Goal: Contribute content: Contribute content

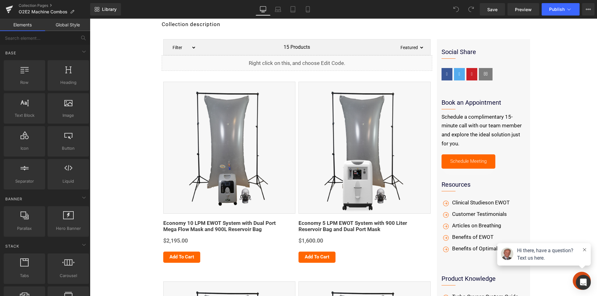
scroll to position [93, 0]
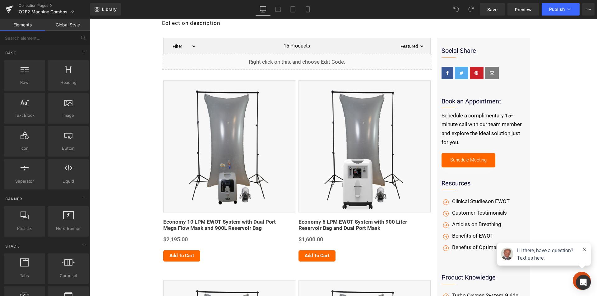
click at [227, 146] on div "Sale Off 219500 % (P) Image" at bounding box center [229, 146] width 132 height 132
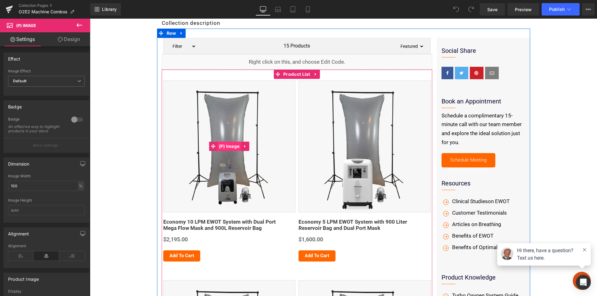
click at [226, 146] on span "(P) Image" at bounding box center [229, 146] width 24 height 9
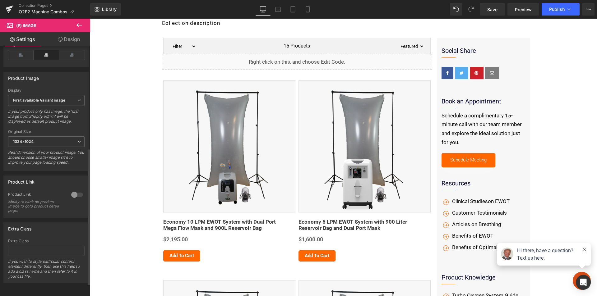
scroll to position [210, 0]
click at [77, 190] on div at bounding box center [77, 195] width 15 height 10
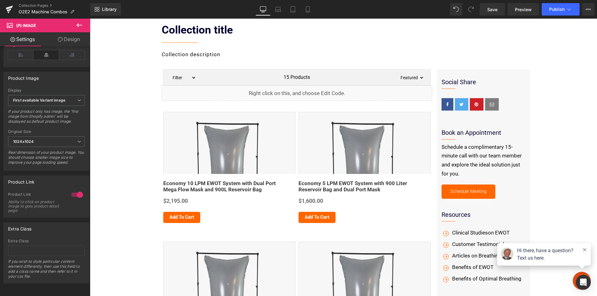
scroll to position [62, 0]
click at [488, 12] on span "Save" at bounding box center [492, 9] width 10 height 7
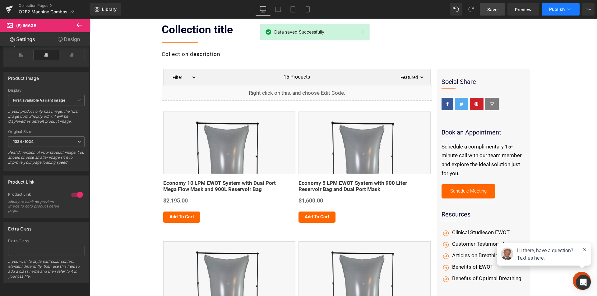
click at [556, 6] on button "Publish" at bounding box center [560, 9] width 38 height 12
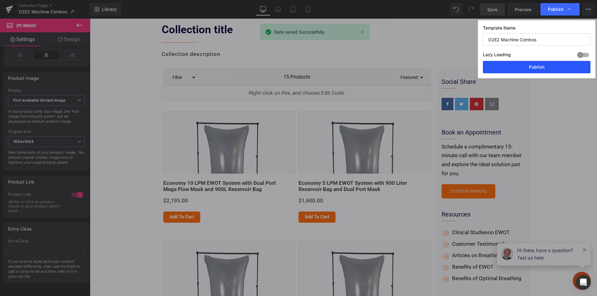
drag, startPoint x: 545, startPoint y: 68, endPoint x: 292, endPoint y: 18, distance: 257.8
click at [545, 68] on button "Publish" at bounding box center [537, 67] width 108 height 12
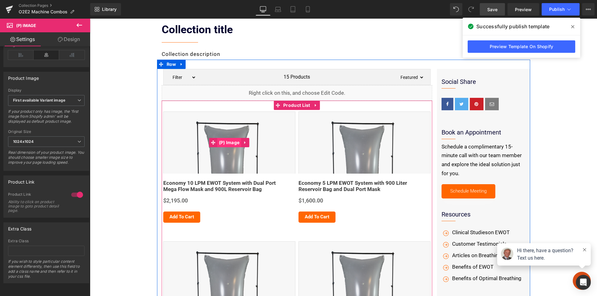
click at [226, 143] on span "(P) Image" at bounding box center [229, 142] width 24 height 9
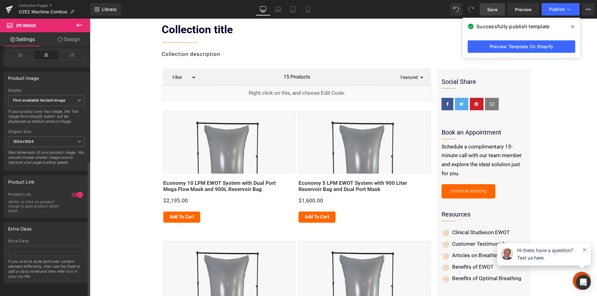
click at [71, 190] on div at bounding box center [77, 195] width 15 height 10
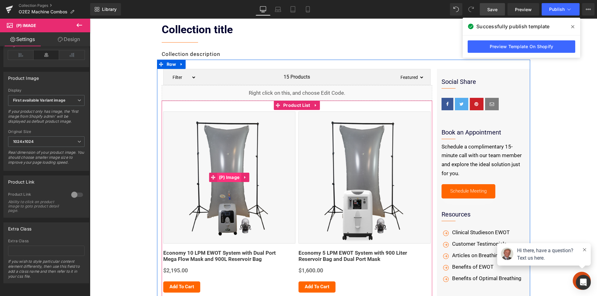
click at [225, 176] on span "(P) Image" at bounding box center [229, 177] width 24 height 9
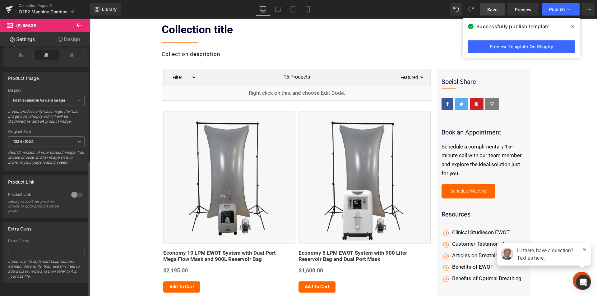
click at [78, 190] on div at bounding box center [77, 195] width 15 height 10
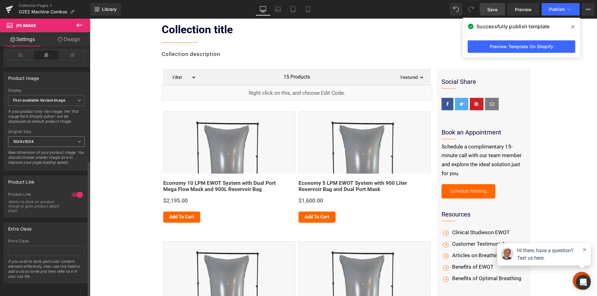
click at [62, 136] on span "1024x1024" at bounding box center [46, 141] width 76 height 11
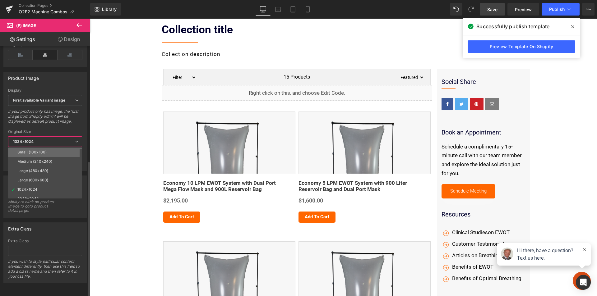
click at [47, 148] on li "Small (100x100)" at bounding box center [46, 152] width 77 height 9
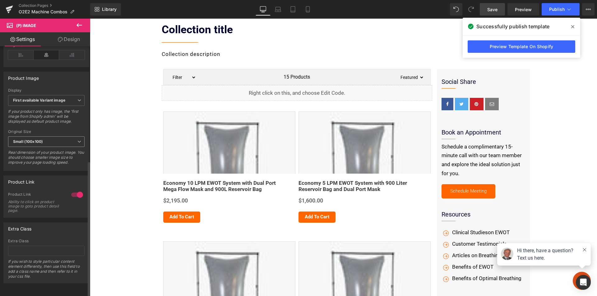
click at [62, 137] on span "Small (100x100)" at bounding box center [46, 141] width 76 height 11
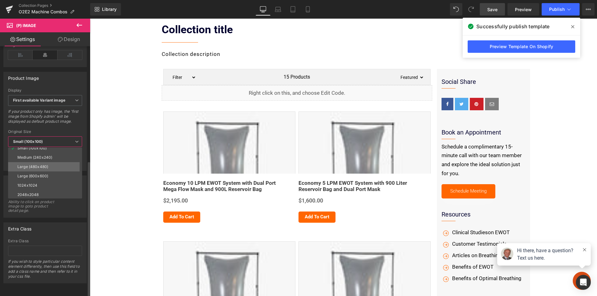
scroll to position [5, 0]
click at [42, 171] on li "Large (600x600)" at bounding box center [46, 175] width 77 height 9
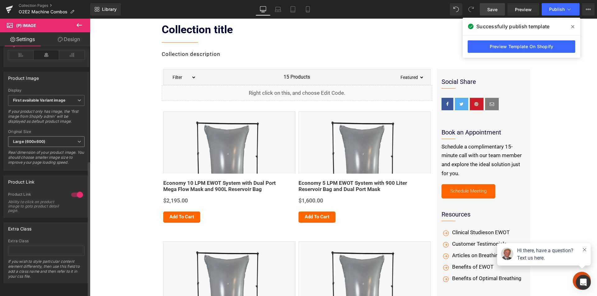
click at [58, 139] on span "Large (600x600)" at bounding box center [46, 141] width 76 height 11
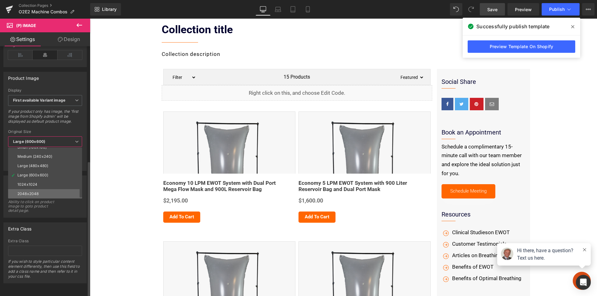
click at [39, 189] on li "2048x2048" at bounding box center [46, 193] width 77 height 9
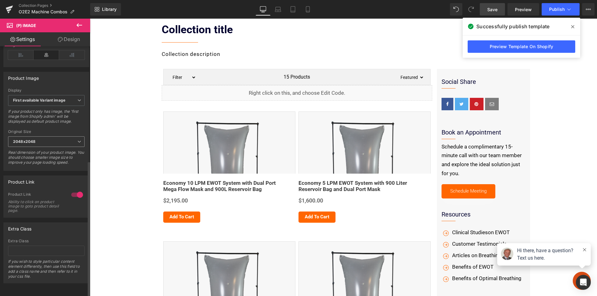
click at [39, 136] on span "2048x2048" at bounding box center [46, 141] width 76 height 11
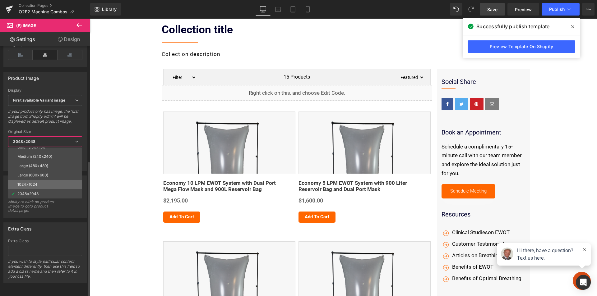
click at [36, 182] on div "1024x1024" at bounding box center [27, 184] width 20 height 4
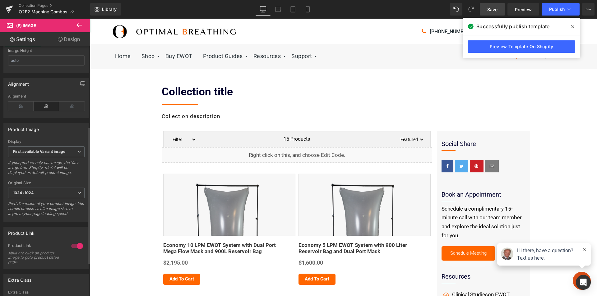
scroll to position [148, 0]
click at [66, 159] on span "First available Variant image" at bounding box center [46, 153] width 76 height 11
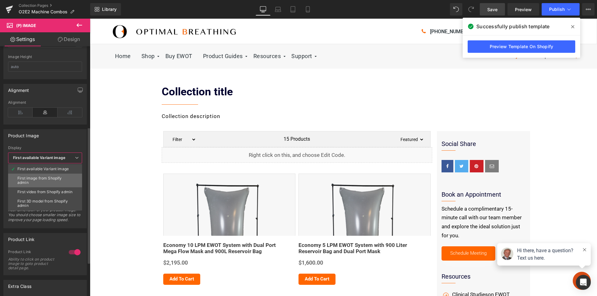
click at [59, 177] on div "First image from Shopify admin" at bounding box center [44, 180] width 55 height 9
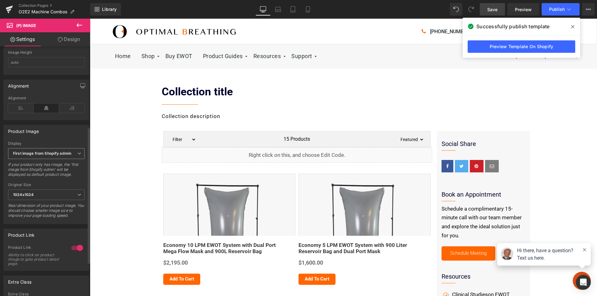
click at [49, 156] on b "First image from Shopify admin" at bounding box center [42, 153] width 58 height 5
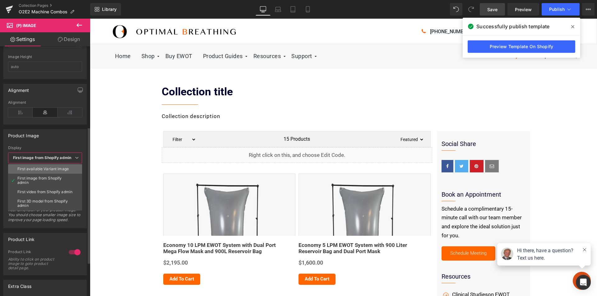
click at [47, 168] on div "First available Variant image" at bounding box center [42, 169] width 51 height 4
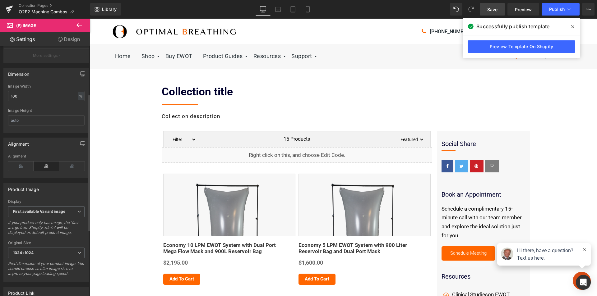
scroll to position [86, 0]
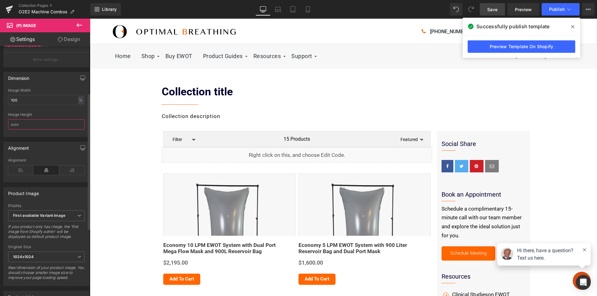
click at [24, 130] on input "text" at bounding box center [46, 124] width 76 height 10
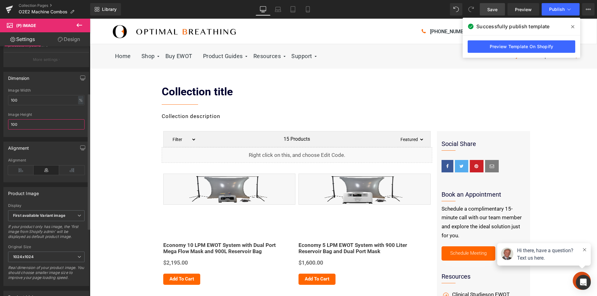
click at [51, 129] on input "100" at bounding box center [46, 124] width 76 height 10
drag, startPoint x: 51, startPoint y: 129, endPoint x: 7, endPoint y: 132, distance: 43.9
click at [7, 132] on div "100% Image Width 100 % % px 100px Image Height 100" at bounding box center [46, 112] width 85 height 48
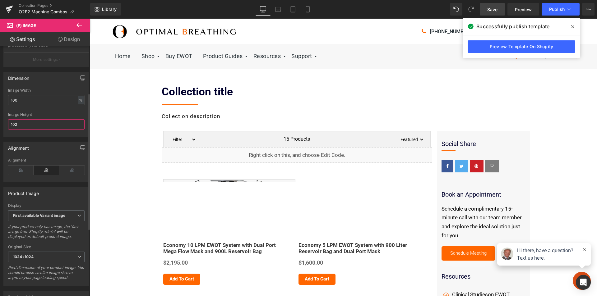
type input "1024"
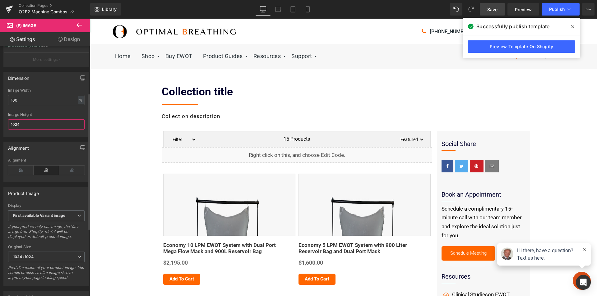
drag, startPoint x: 25, startPoint y: 130, endPoint x: 0, endPoint y: 127, distance: 25.6
click at [0, 127] on div "Dimension 100% Image Width 100 % % px 1024px Image Height 1024" at bounding box center [46, 102] width 93 height 70
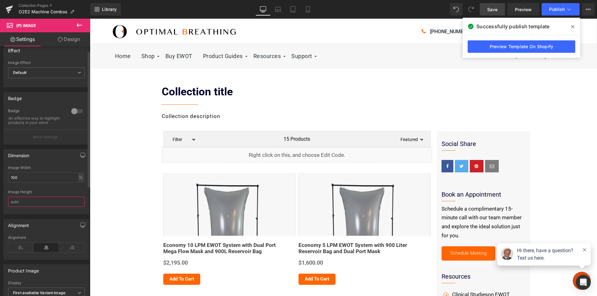
scroll to position [0, 0]
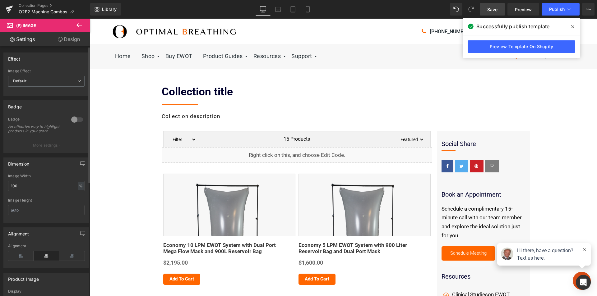
click at [76, 119] on div at bounding box center [77, 120] width 15 height 10
click at [71, 119] on div at bounding box center [77, 120] width 15 height 10
click at [31, 189] on input "100" at bounding box center [46, 186] width 76 height 10
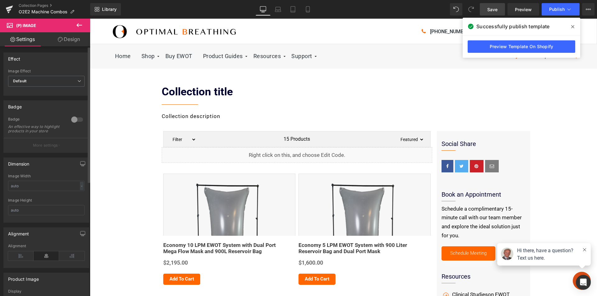
click at [53, 170] on div "Dimension" at bounding box center [46, 164] width 85 height 12
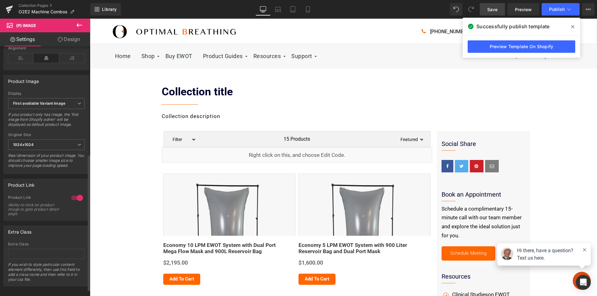
scroll to position [210, 0]
click at [62, 137] on span "1024x1024" at bounding box center [46, 141] width 76 height 11
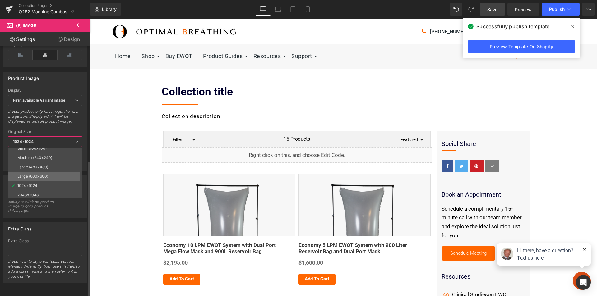
scroll to position [5, 0]
click at [50, 172] on li "Large (600x600)" at bounding box center [46, 175] width 77 height 9
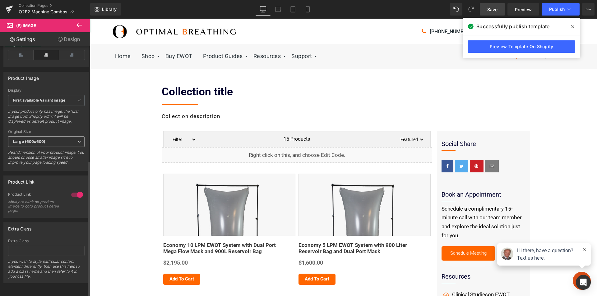
click at [38, 139] on b "Large (600x600)" at bounding box center [29, 141] width 32 height 5
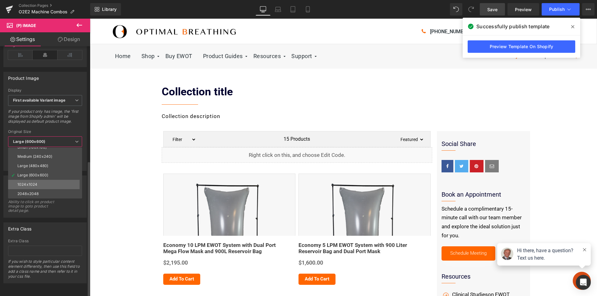
click at [35, 182] on div "1024x1024" at bounding box center [27, 184] width 20 height 4
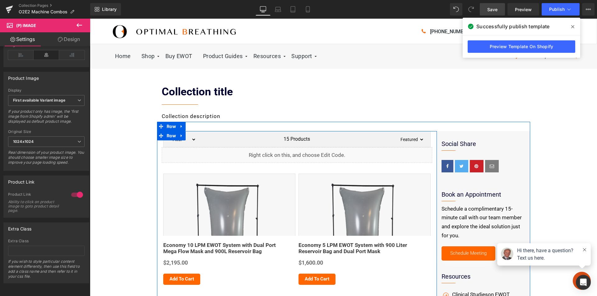
click at [303, 152] on icon at bounding box center [303, 152] width 3 height 4
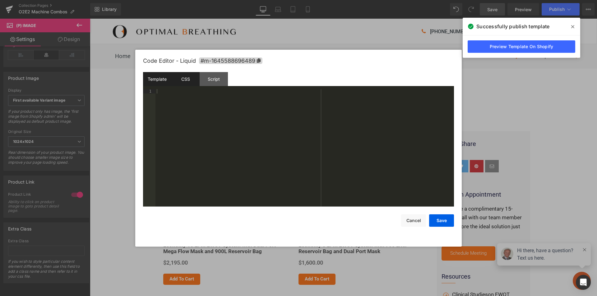
click at [191, 80] on div "CSS" at bounding box center [185, 79] width 28 height 14
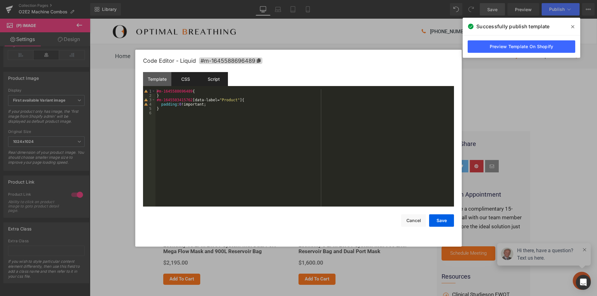
click at [216, 81] on div "Script" at bounding box center [213, 79] width 28 height 14
click at [179, 78] on div "CSS" at bounding box center [185, 79] width 28 height 14
click at [418, 220] on button "Cancel" at bounding box center [413, 220] width 25 height 12
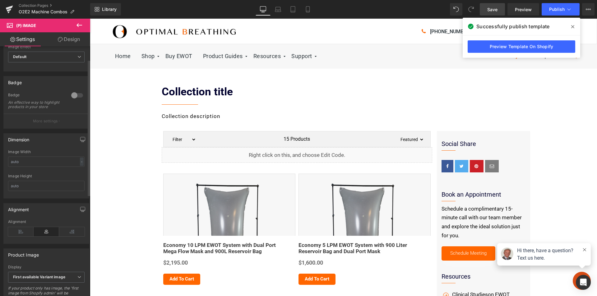
scroll to position [0, 0]
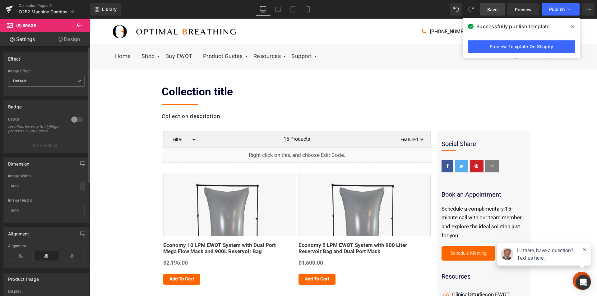
click at [77, 119] on div at bounding box center [77, 120] width 15 height 10
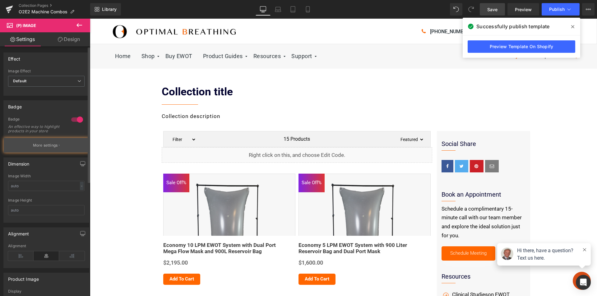
click at [46, 148] on p "More settings" at bounding box center [45, 146] width 25 height 6
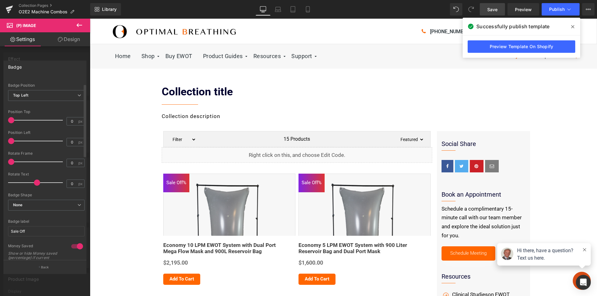
scroll to position [31, 0]
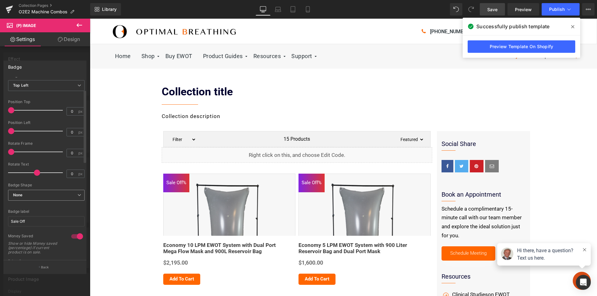
click at [60, 195] on span "None" at bounding box center [46, 195] width 76 height 11
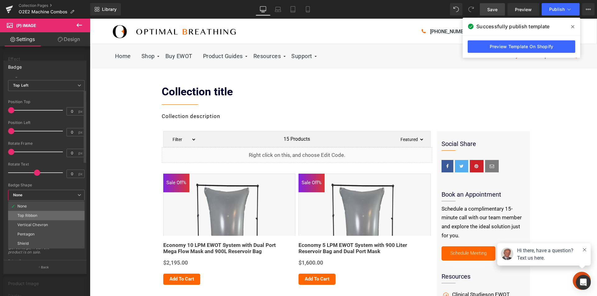
click at [41, 215] on li "Top Ribbon" at bounding box center [46, 215] width 76 height 9
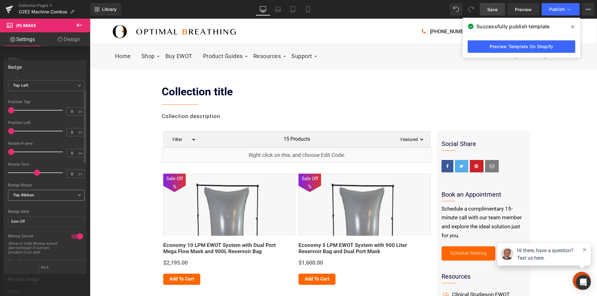
click at [50, 197] on span "Top Ribbon" at bounding box center [46, 195] width 76 height 11
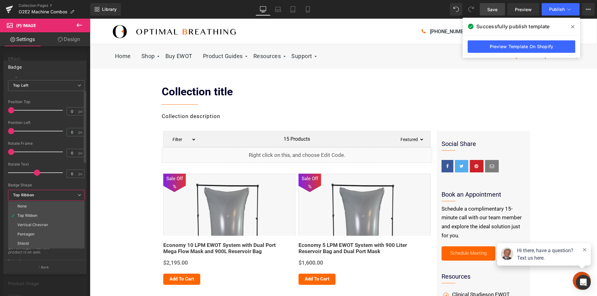
click at [41, 224] on div "Vertical Chevron" at bounding box center [32, 225] width 30 height 4
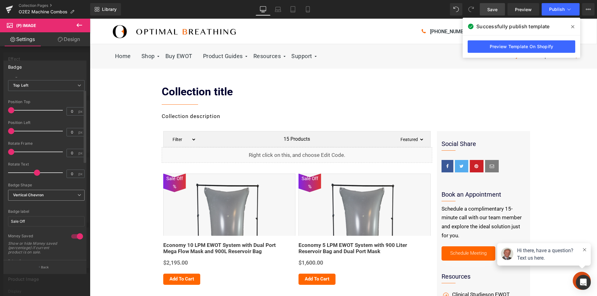
click at [51, 197] on span "Vertical Chevron" at bounding box center [46, 195] width 76 height 11
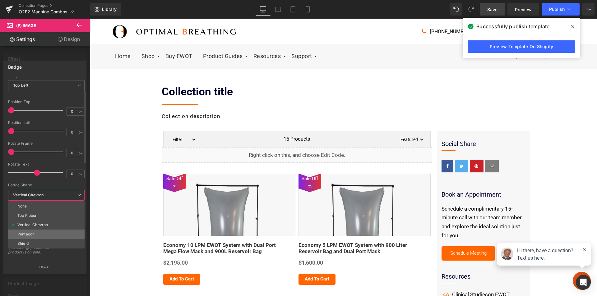
click at [38, 230] on li "Pentagon" at bounding box center [46, 234] width 76 height 9
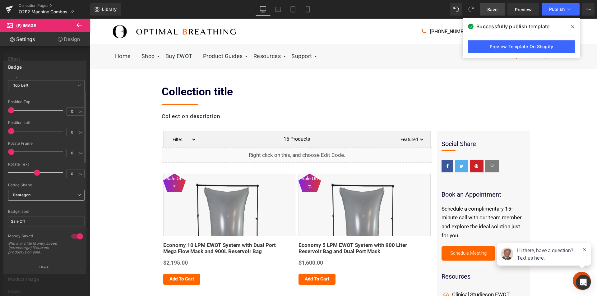
click at [55, 195] on span "Pentagon" at bounding box center [46, 195] width 76 height 11
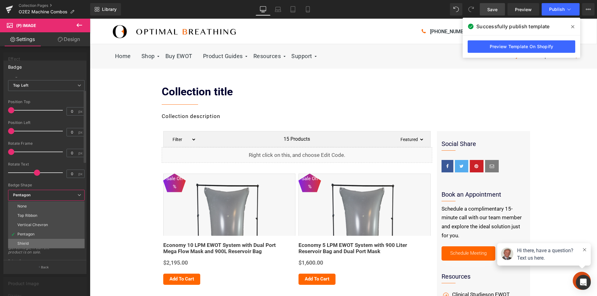
click at [36, 244] on li "Shield" at bounding box center [46, 243] width 76 height 9
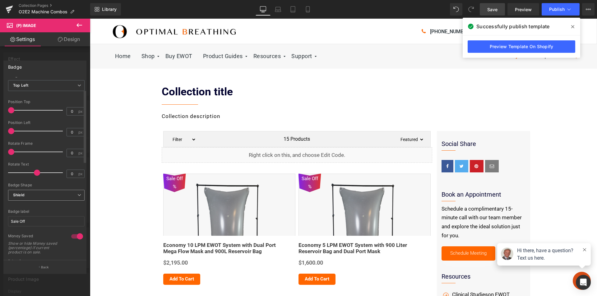
click at [48, 197] on span "Shield" at bounding box center [46, 195] width 76 height 11
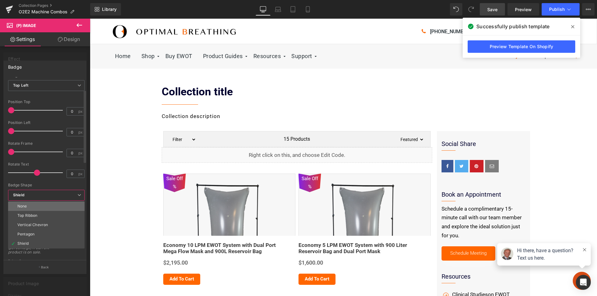
click at [44, 204] on li "None" at bounding box center [46, 206] width 76 height 9
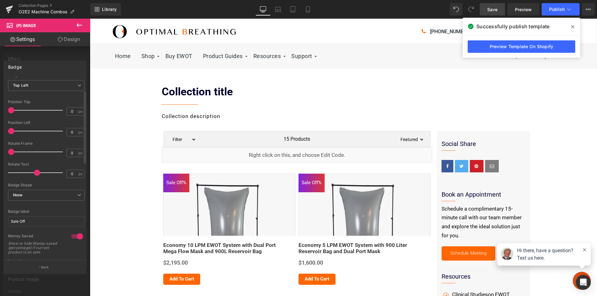
scroll to position [62, 0]
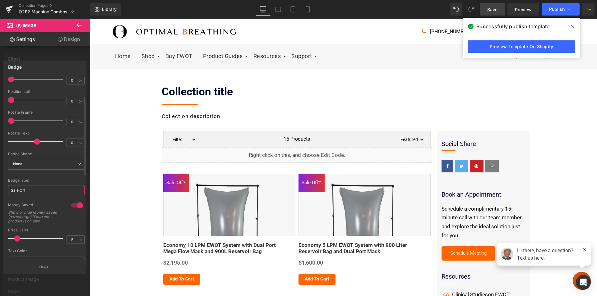
drag, startPoint x: 26, startPoint y: 189, endPoint x: 21, endPoint y: 190, distance: 5.7
click at [21, 190] on input "Sale Off" at bounding box center [46, 190] width 76 height 10
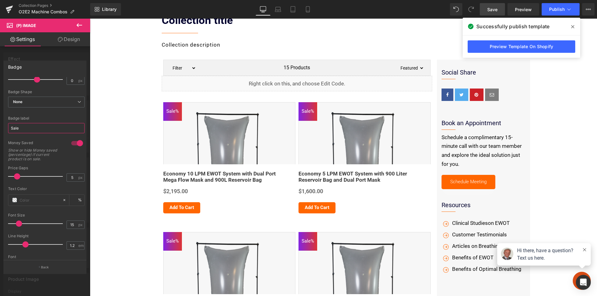
scroll to position [0, 0]
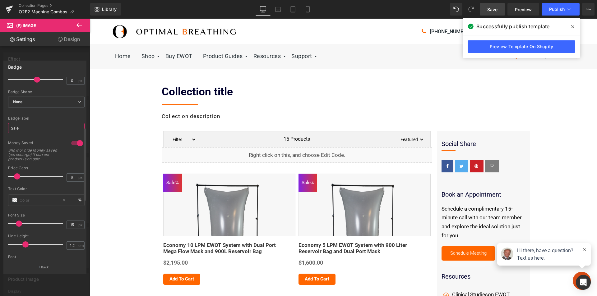
type input "Sale"
type input "1"
drag, startPoint x: 24, startPoint y: 245, endPoint x: 20, endPoint y: 243, distance: 5.0
click at [20, 243] on span at bounding box center [21, 244] width 6 height 6
drag, startPoint x: 17, startPoint y: 176, endPoint x: 8, endPoint y: 176, distance: 9.3
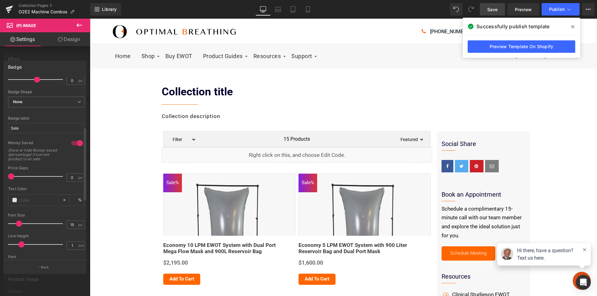
click at [8, 176] on div "Text Styles Custom Custom Setup Global Style Custom Setup Global Style Text Bad…" at bounding box center [46, 168] width 85 height 183
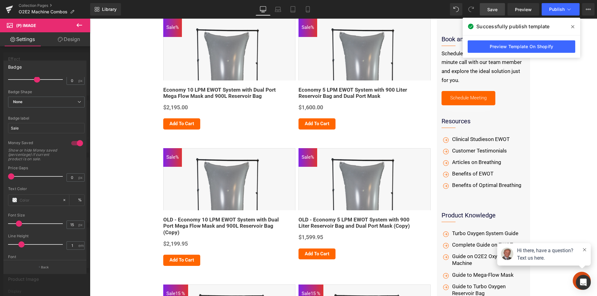
scroll to position [186, 0]
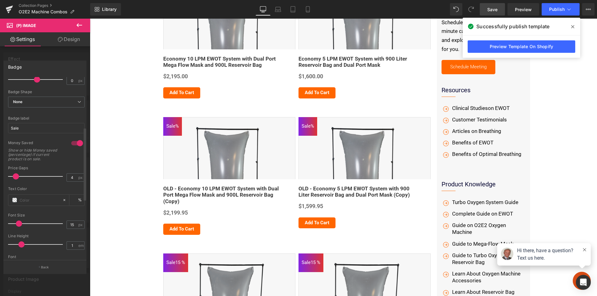
type input "5"
drag, startPoint x: 13, startPoint y: 178, endPoint x: 18, endPoint y: 178, distance: 5.6
click at [18, 178] on span at bounding box center [17, 176] width 6 height 6
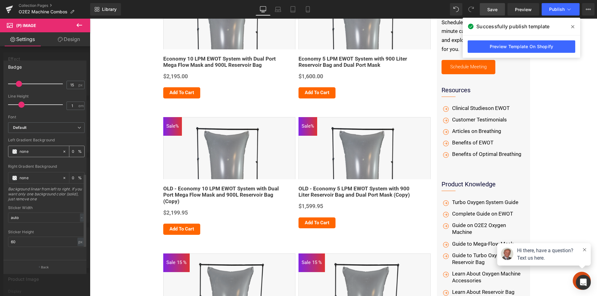
scroll to position [269, 0]
drag, startPoint x: 27, startPoint y: 238, endPoint x: 0, endPoint y: 236, distance: 27.2
click at [0, 236] on div "Badge Text Styles Custom Custom Setup Global Style Custom Setup Global Style Te…" at bounding box center [45, 164] width 90 height 217
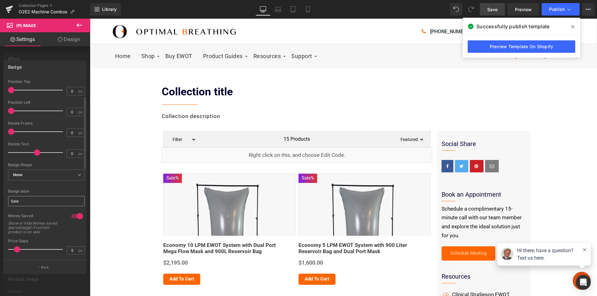
scroll to position [0, 0]
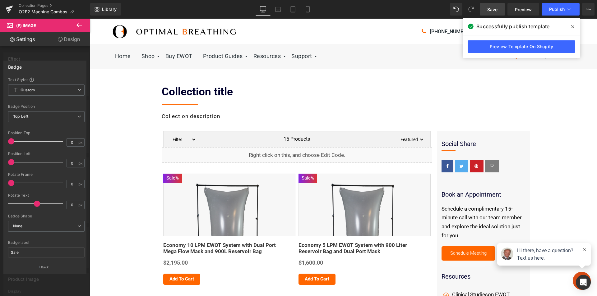
type input "30"
click at [44, 56] on div at bounding box center [45, 159] width 90 height 281
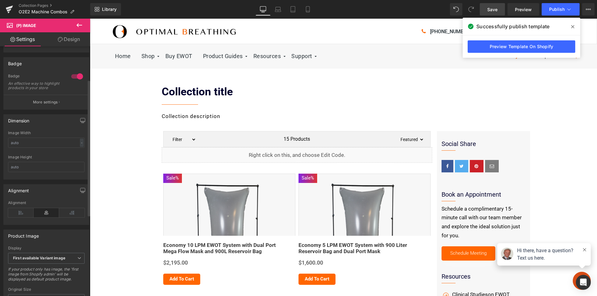
scroll to position [62, 0]
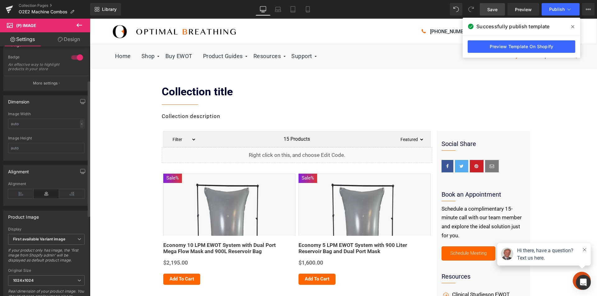
click at [80, 128] on div "-" at bounding box center [82, 124] width 4 height 8
click at [77, 145] on li "px" at bounding box center [80, 142] width 8 height 9
click at [18, 129] on input "text" at bounding box center [46, 124] width 76 height 10
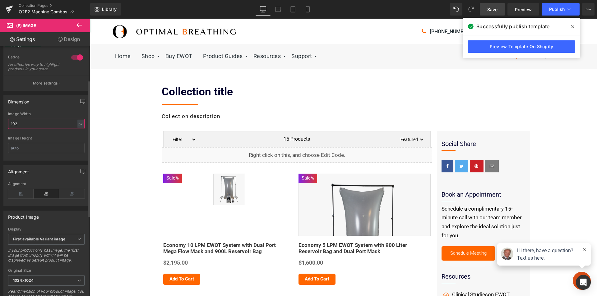
type input "1024"
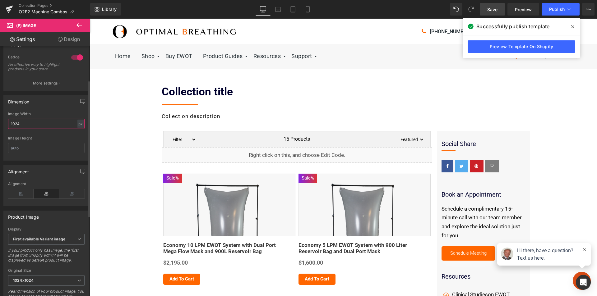
drag, startPoint x: 27, startPoint y: 127, endPoint x: 6, endPoint y: 129, distance: 20.9
click at [6, 129] on div "Image Width 1024 px % px Image Height" at bounding box center [46, 136] width 85 height 48
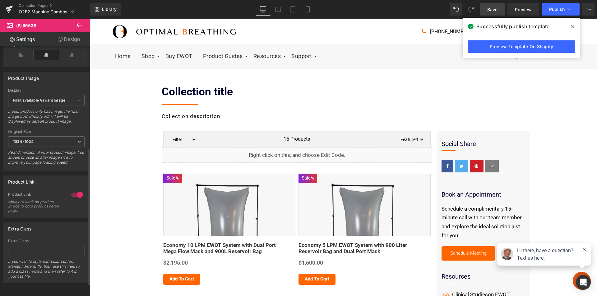
scroll to position [210, 0]
click at [71, 190] on div at bounding box center [77, 195] width 15 height 10
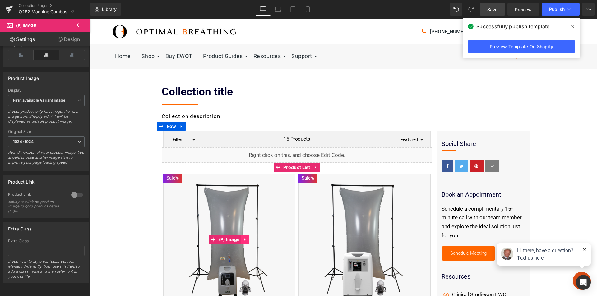
click at [243, 239] on icon at bounding box center [245, 239] width 4 height 5
click at [228, 226] on img at bounding box center [229, 240] width 132 height 132
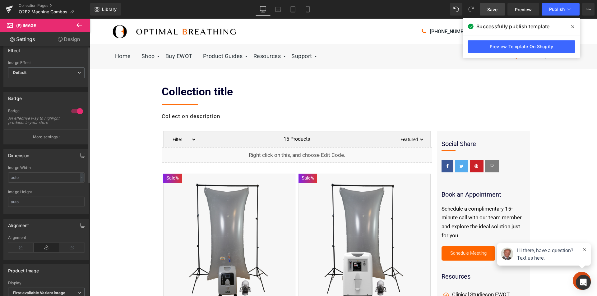
scroll to position [0, 0]
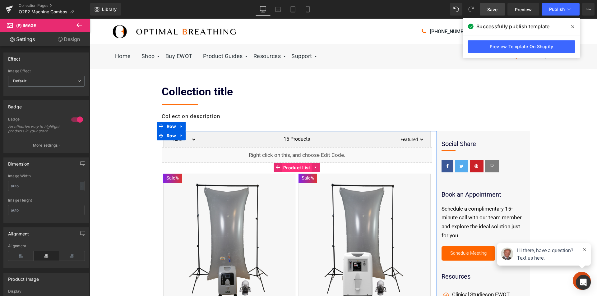
click at [292, 168] on span "Product List" at bounding box center [297, 167] width 30 height 9
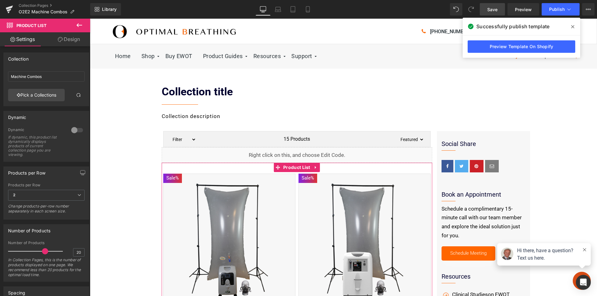
click at [64, 37] on link "Design" at bounding box center [68, 39] width 45 height 14
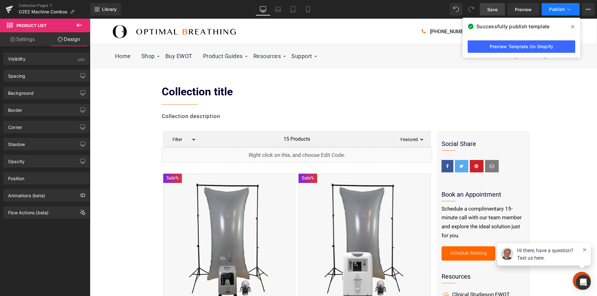
click at [564, 10] on span "Publish" at bounding box center [557, 9] width 16 height 5
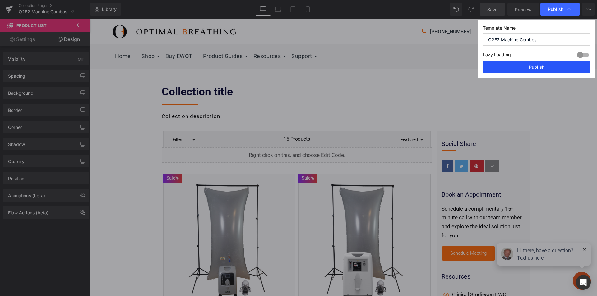
drag, startPoint x: 548, startPoint y: 68, endPoint x: 506, endPoint y: 82, distance: 43.9
click at [548, 68] on button "Publish" at bounding box center [537, 67] width 108 height 12
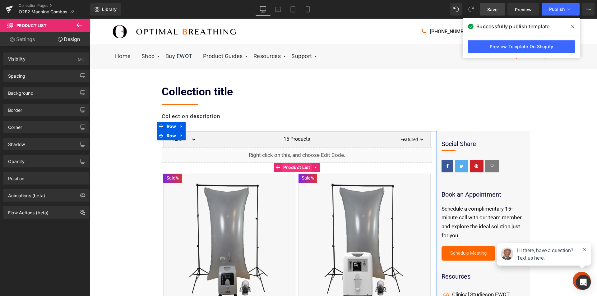
click at [286, 169] on span "Product List" at bounding box center [297, 167] width 30 height 9
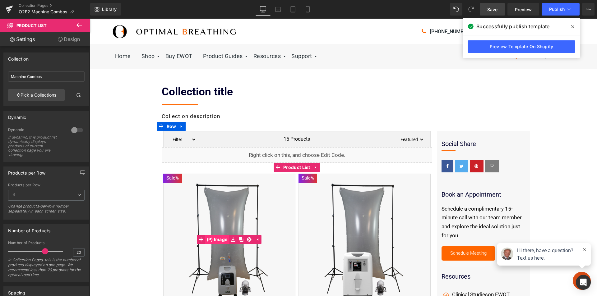
click at [218, 239] on span "(P) Image" at bounding box center [217, 239] width 24 height 9
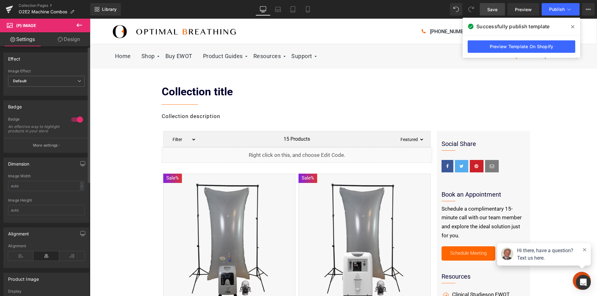
click at [71, 119] on div at bounding box center [77, 120] width 15 height 10
click at [557, 11] on span "Publish" at bounding box center [557, 9] width 16 height 5
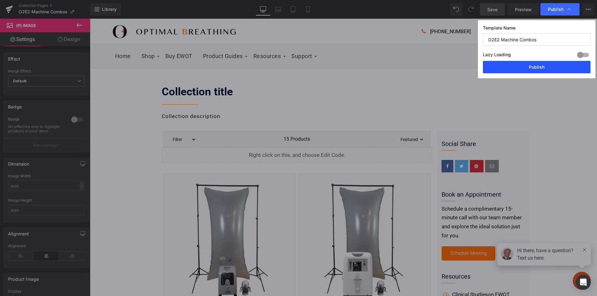
click at [538, 69] on button "Publish" at bounding box center [537, 67] width 108 height 12
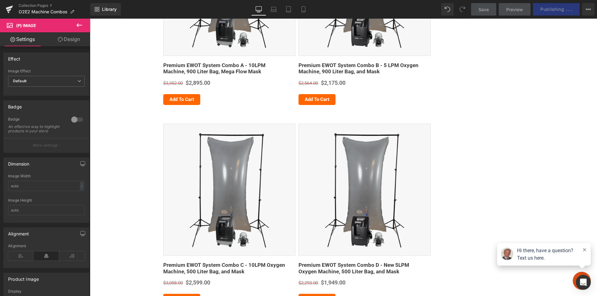
scroll to position [901, 0]
